Goal: Information Seeking & Learning: Find specific fact

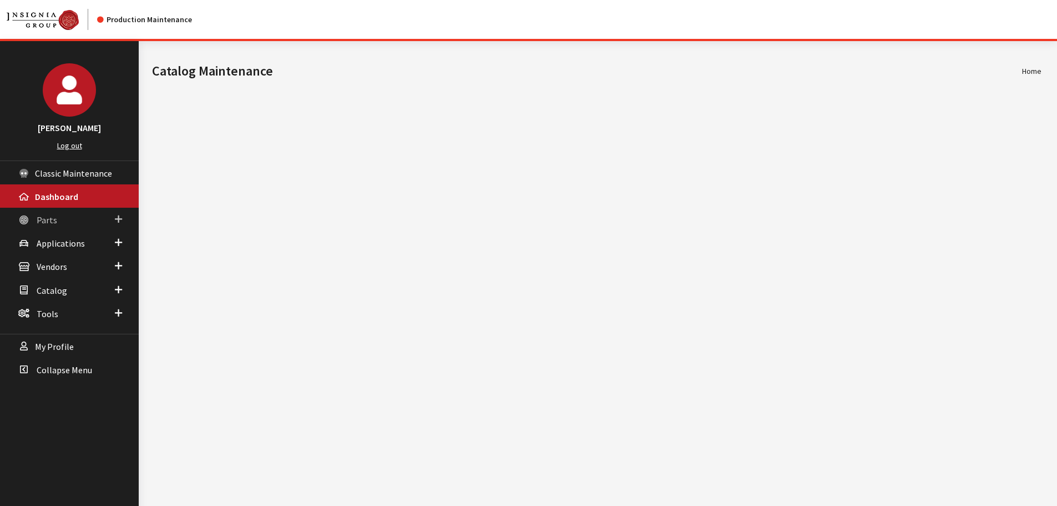
click at [42, 224] on span "Parts" at bounding box center [47, 219] width 21 height 11
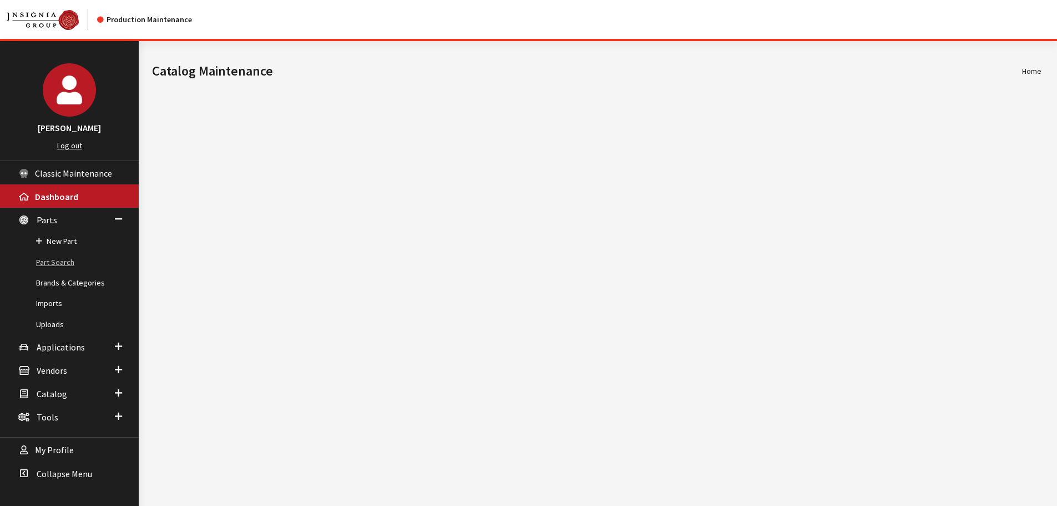
click at [46, 256] on link "Part Search" at bounding box center [69, 262] width 139 height 21
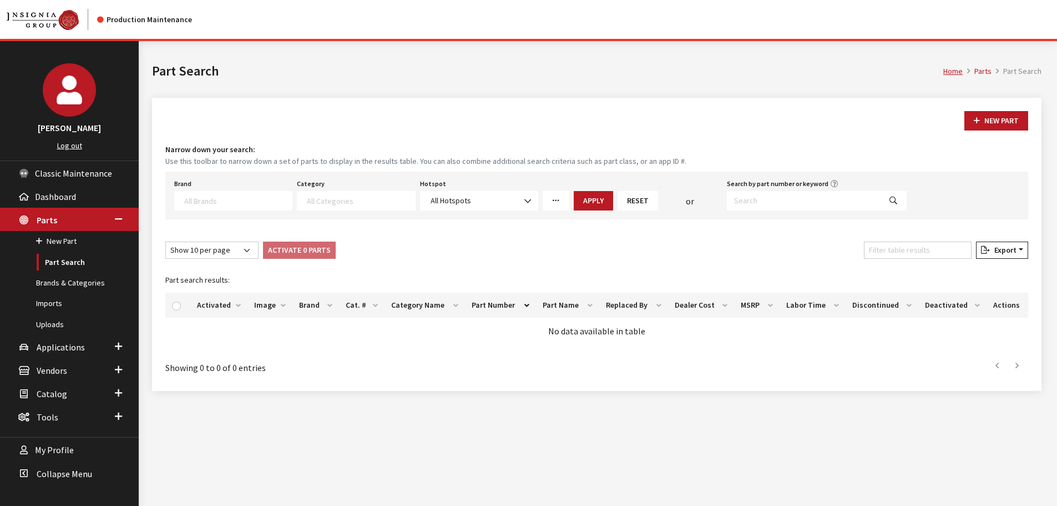
select select
click at [760, 206] on input "Search by part number or keyword" at bounding box center [804, 200] width 154 height 19
paste input "85874328"
type input "85874328"
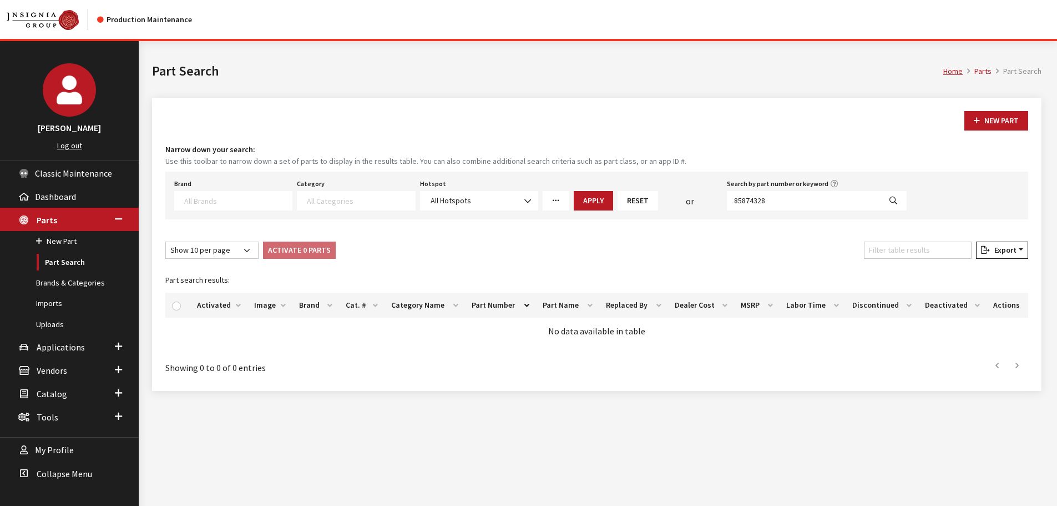
select select
click at [772, 205] on input "85874328" at bounding box center [804, 200] width 154 height 19
paste input "794792"
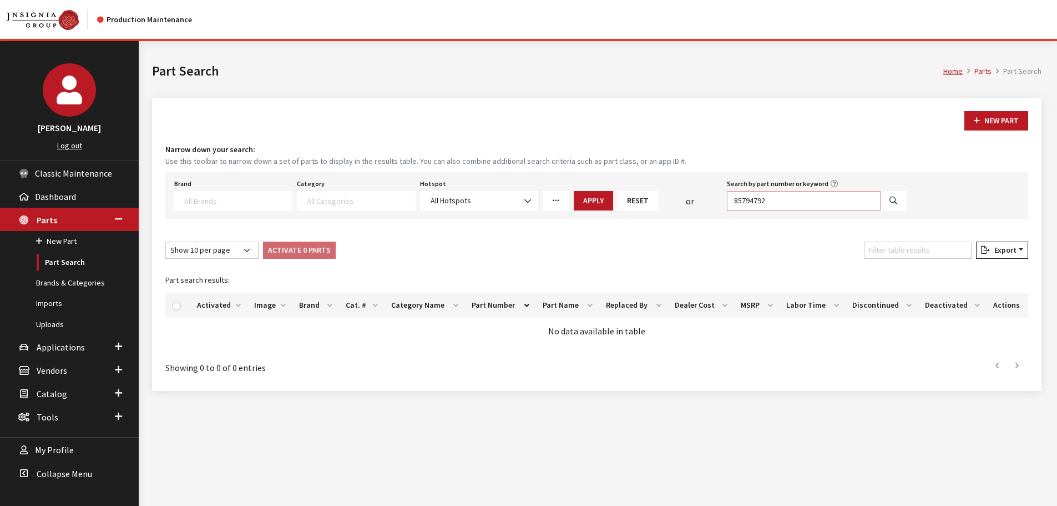
type input "85794792"
select select
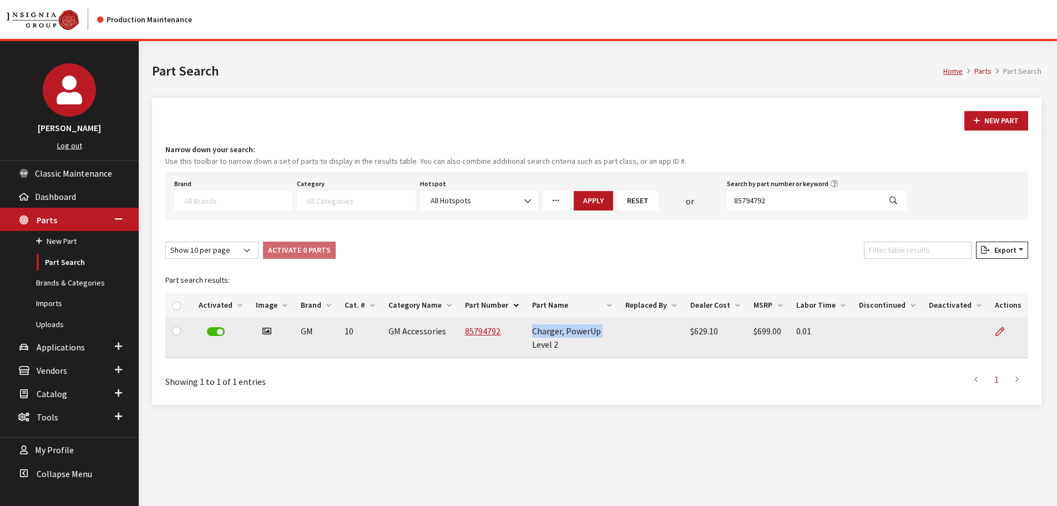
drag, startPoint x: 527, startPoint y: 332, endPoint x: 594, endPoint y: 327, distance: 66.8
click at [594, 327] on td "Charger, PowerUp Level 2" at bounding box center [571, 337] width 93 height 41
copy td "Charger, PowerUp"
